Goal: Navigation & Orientation: Find specific page/section

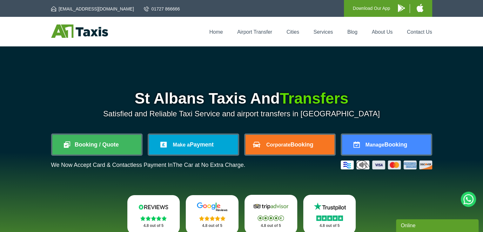
click at [217, 35] on div "Home Airport Transfer Cities Services Blog About Us Contact Us" at bounding box center [241, 31] width 381 height 14
click at [219, 33] on link "Home" at bounding box center [216, 31] width 14 height 5
click at [248, 32] on link "Airport Transfer" at bounding box center [254, 31] width 35 height 5
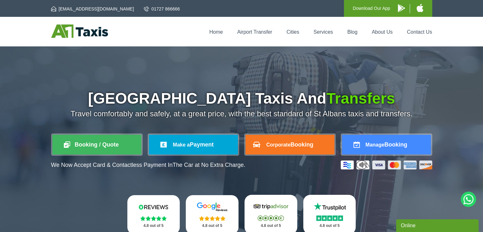
click at [296, 28] on div "Home Airport Transfer Cities Services Blog About Us Contact Us" at bounding box center [241, 31] width 381 height 14
click at [295, 29] on link "Cities" at bounding box center [292, 31] width 13 height 5
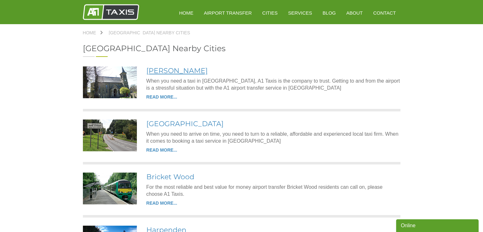
click at [155, 69] on link "[PERSON_NAME]" at bounding box center [176, 70] width 61 height 9
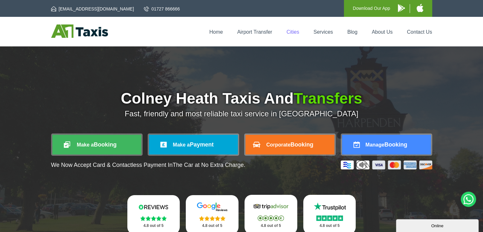
click at [291, 32] on link "Cities" at bounding box center [292, 31] width 13 height 5
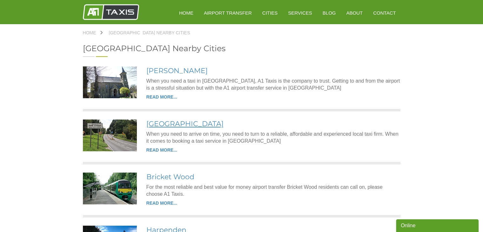
click at [165, 122] on link "[GEOGRAPHIC_DATA]" at bounding box center [184, 123] width 77 height 9
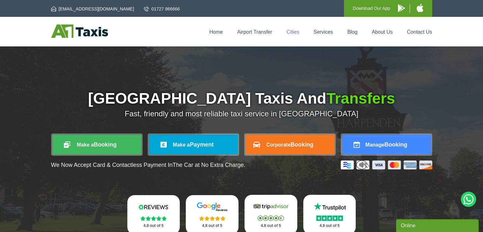
click at [289, 33] on link "Cities" at bounding box center [292, 31] width 13 height 5
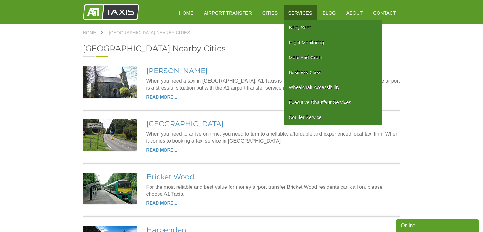
click at [301, 14] on link "Services" at bounding box center [299, 13] width 33 height 16
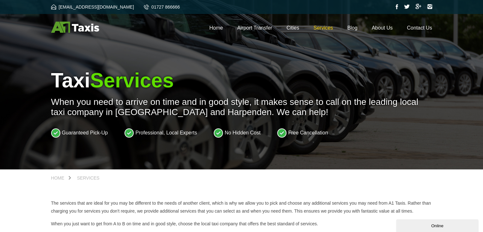
click at [319, 27] on link "Services" at bounding box center [322, 27] width 19 height 5
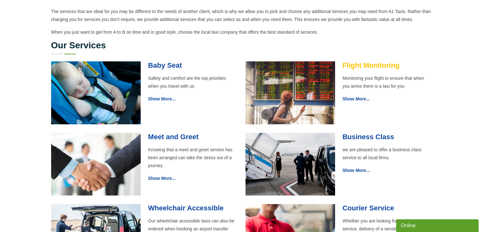
scroll to position [190, 0]
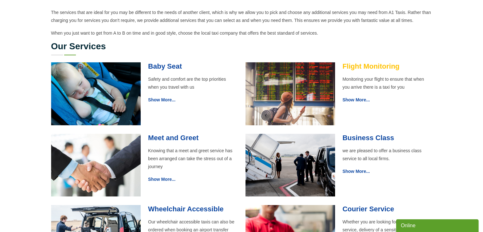
click at [353, 64] on link "Flight Monitoring" at bounding box center [370, 66] width 57 height 8
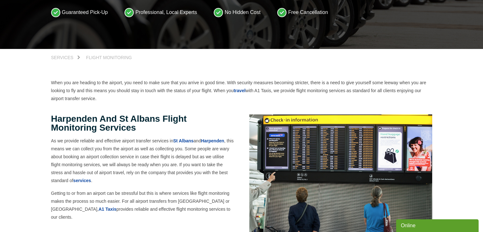
scroll to position [190, 0]
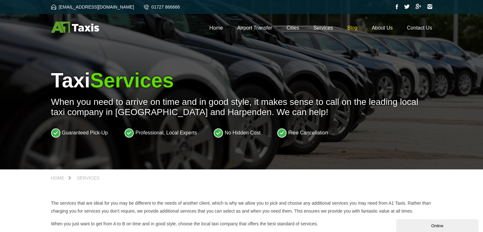
click at [357, 27] on link "Blog" at bounding box center [352, 27] width 10 height 5
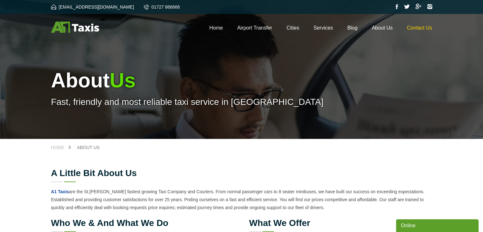
click at [417, 26] on link "Contact Us" at bounding box center [418, 27] width 25 height 5
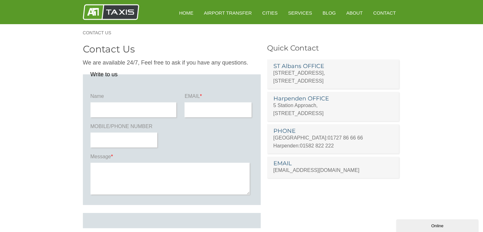
click at [103, 17] on img at bounding box center [111, 12] width 56 height 16
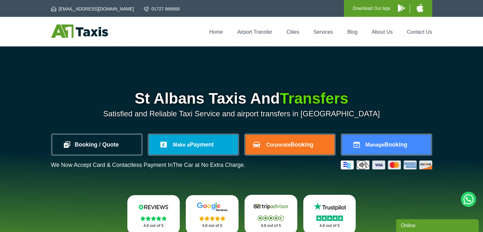
click at [79, 149] on link "Booking / Quote" at bounding box center [96, 145] width 89 height 20
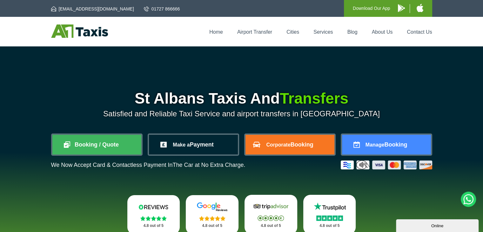
click at [175, 148] on link "Make a Payment" at bounding box center [193, 145] width 89 height 20
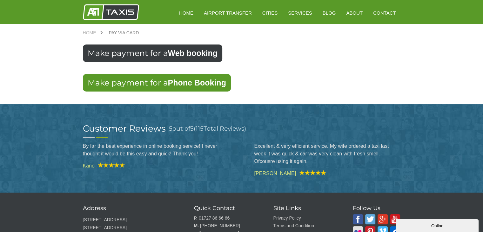
click at [110, 57] on link "Make payment for a Web booking" at bounding box center [152, 52] width 139 height 17
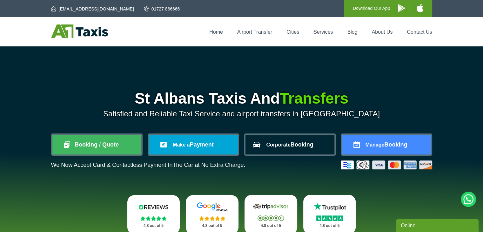
click at [259, 144] on link "Corporate Booking" at bounding box center [289, 145] width 89 height 20
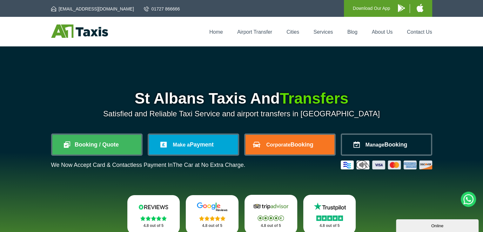
click at [396, 140] on link "Manage Booking" at bounding box center [386, 145] width 89 height 20
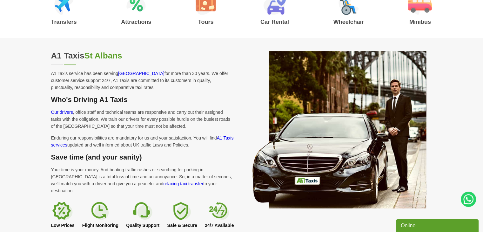
scroll to position [990, 0]
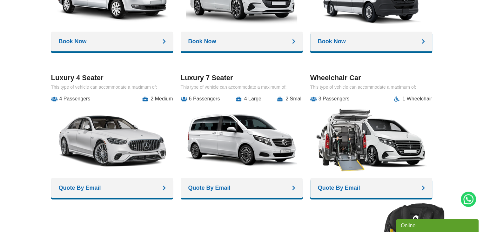
click at [246, 36] on link "Book Now" at bounding box center [242, 41] width 122 height 20
click at [201, 186] on link "Quote By Email" at bounding box center [242, 188] width 122 height 20
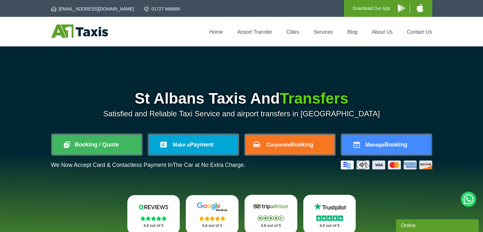
drag, startPoint x: 465, startPoint y: 55, endPoint x: 440, endPoint y: 54, distance: 25.4
click at [465, 55] on div "St Albans Taxis And Transfers Satisfied and Reliable Taxi Service and airport t…" at bounding box center [241, 155] width 483 height 219
drag, startPoint x: 87, startPoint y: 20, endPoint x: 80, endPoint y: 32, distance: 13.7
